Goal: Information Seeking & Learning: Understand process/instructions

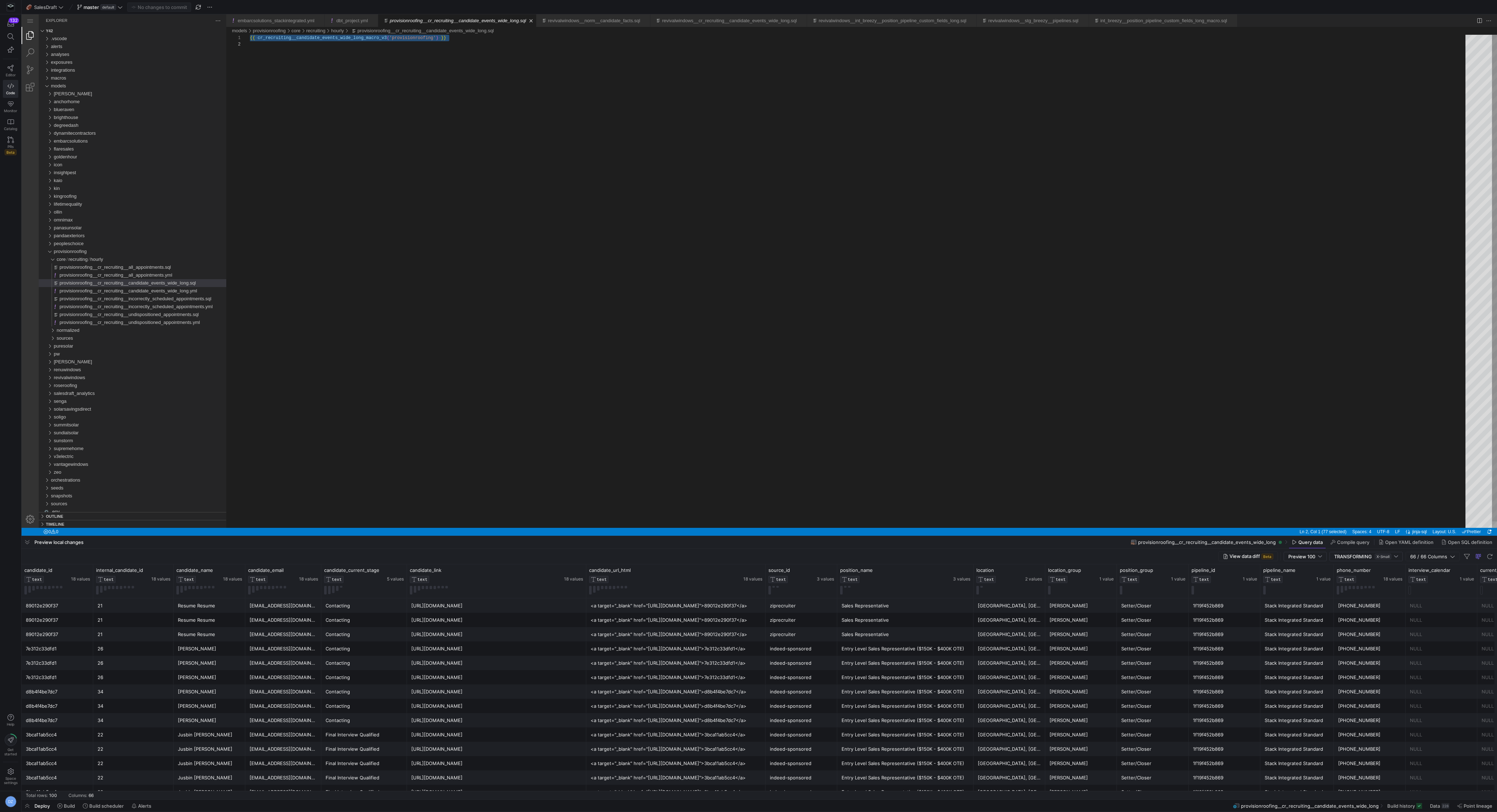
click at [661, 295] on div "{{ ·‌ cr_recruiting__candidate_events_wide_long_macro_v3 ( 'provisionroofing' )…" at bounding box center [860, 285] width 1220 height 500
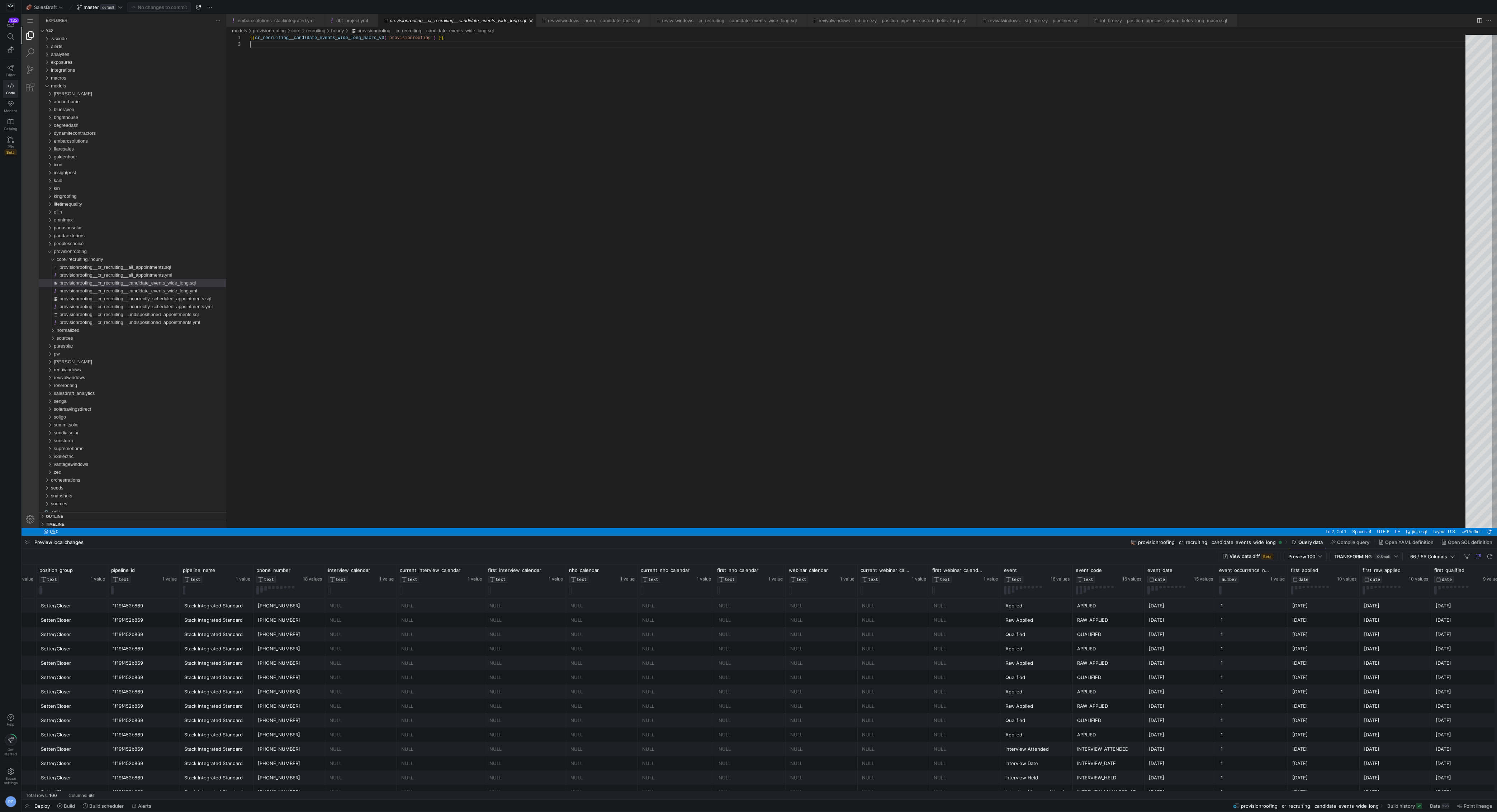
scroll to position [0, 1301]
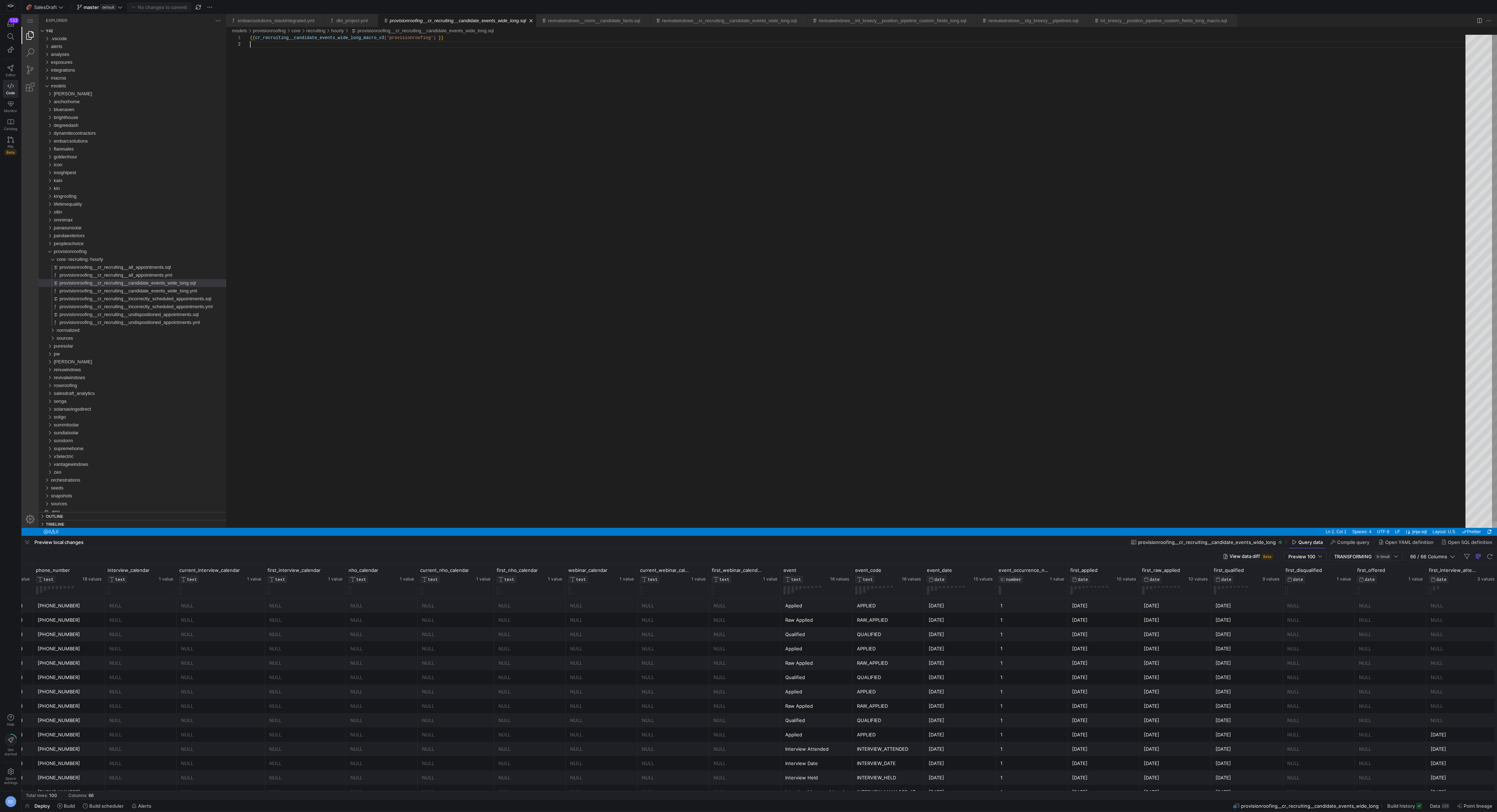
click at [636, 411] on div "{{ cr_recruiting__candidate_events_wide_long_macro_v 3 ( 'provisionroofing' ) }}" at bounding box center [860, 285] width 1220 height 500
click at [451, 233] on div "{{ cr_recruiting__candidate_events_wide_long_macro_v 3 ( 'provisionroofing' ) }}" at bounding box center [860, 285] width 1220 height 500
